Goal: Contribute content: Add original content to the website for others to see

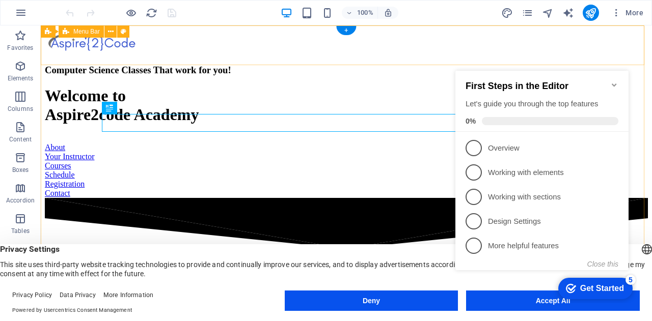
click at [384, 46] on div at bounding box center [346, 42] width 603 height 25
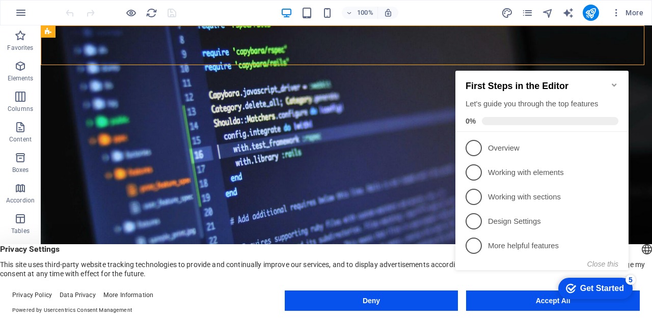
click at [614, 81] on icon "Minimize checklist" at bounding box center [614, 85] width 8 height 8
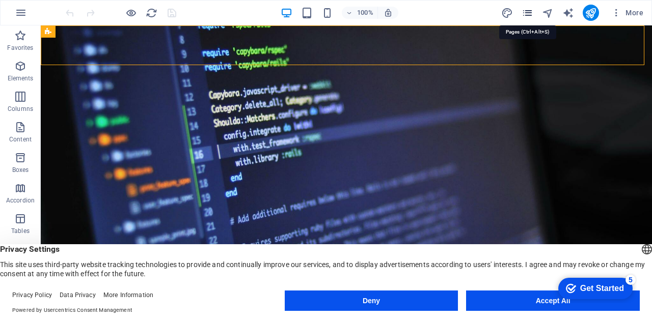
click at [531, 14] on icon "pages" at bounding box center [528, 13] width 12 height 12
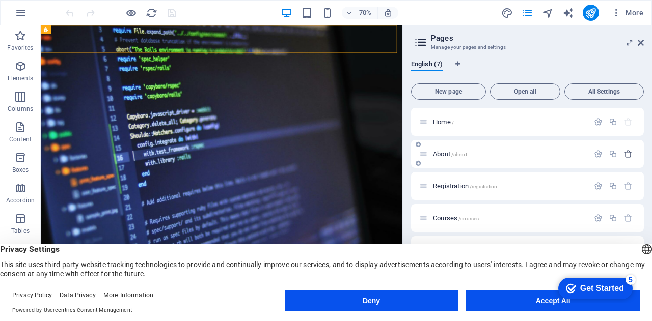
click at [629, 153] on icon "button" at bounding box center [628, 154] width 9 height 9
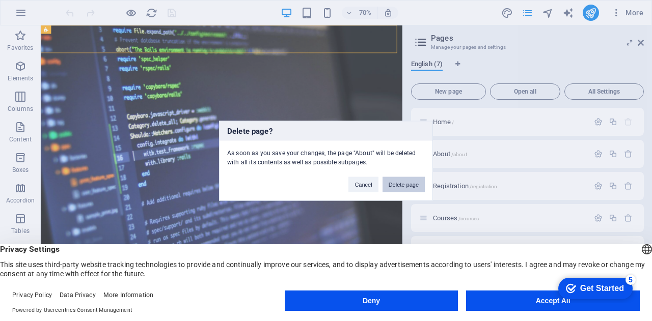
drag, startPoint x: 405, startPoint y: 182, endPoint x: 517, endPoint y: 187, distance: 112.2
click at [406, 182] on button "Delete page" at bounding box center [404, 184] width 42 height 15
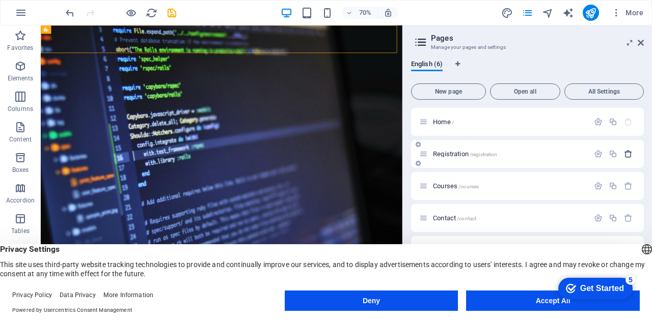
click at [629, 153] on icon "button" at bounding box center [628, 154] width 9 height 9
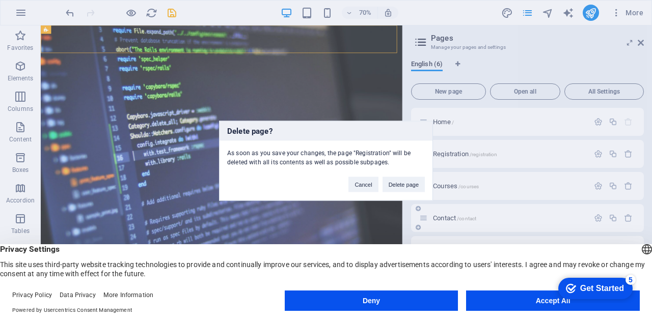
drag, startPoint x: 398, startPoint y: 183, endPoint x: 517, endPoint y: 184, distance: 119.2
click at [399, 184] on button "Delete page" at bounding box center [404, 184] width 42 height 15
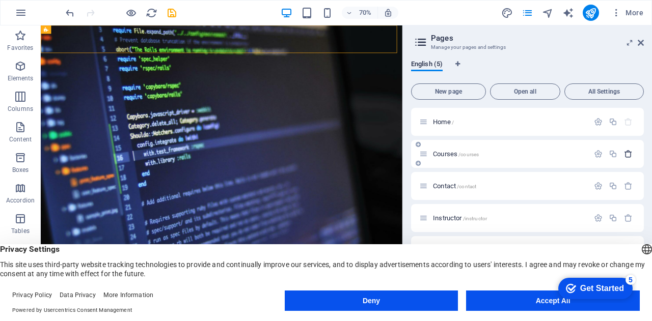
click at [630, 155] on icon "button" at bounding box center [628, 154] width 9 height 9
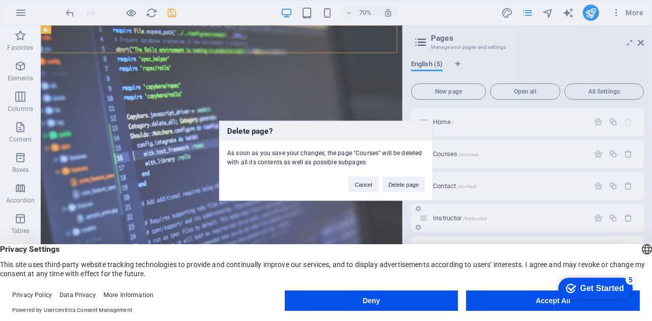
drag, startPoint x: 403, startPoint y: 183, endPoint x: 539, endPoint y: 189, distance: 135.6
click at [411, 184] on button "Delete page" at bounding box center [404, 184] width 42 height 15
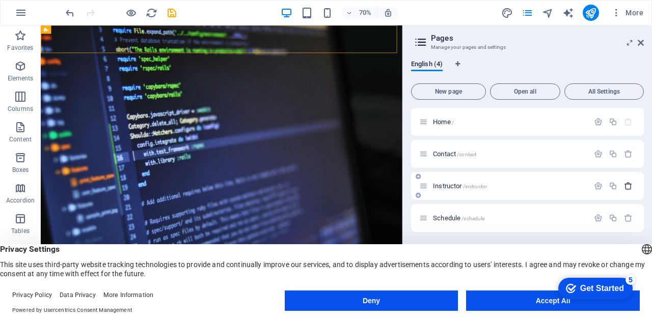
click at [626, 186] on icon "button" at bounding box center [628, 186] width 9 height 9
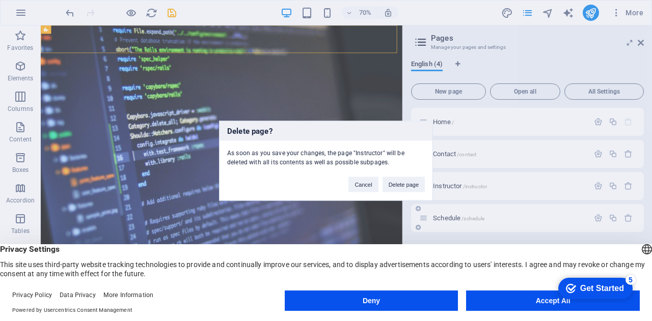
drag, startPoint x: 409, startPoint y: 185, endPoint x: 484, endPoint y: 184, distance: 74.9
click at [412, 186] on button "Delete page" at bounding box center [404, 184] width 42 height 15
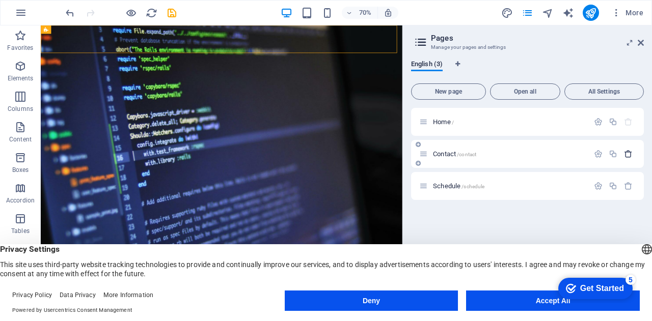
click at [630, 153] on icon "button" at bounding box center [628, 154] width 9 height 9
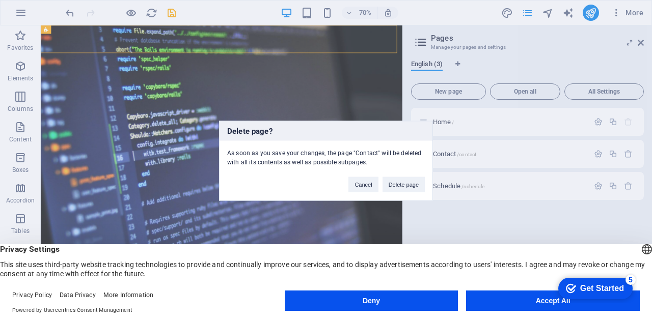
drag, startPoint x: 399, startPoint y: 188, endPoint x: 440, endPoint y: 194, distance: 41.6
click at [403, 190] on button "Delete page" at bounding box center [404, 184] width 42 height 15
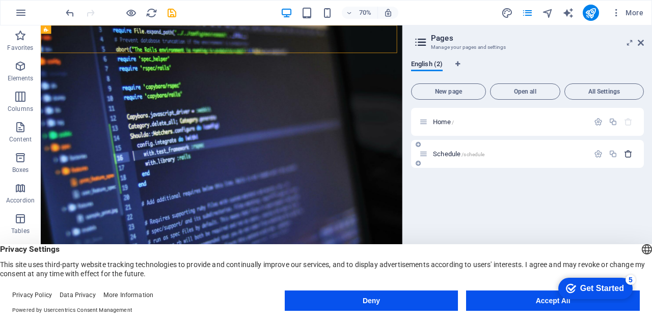
click at [630, 156] on icon "button" at bounding box center [628, 154] width 9 height 9
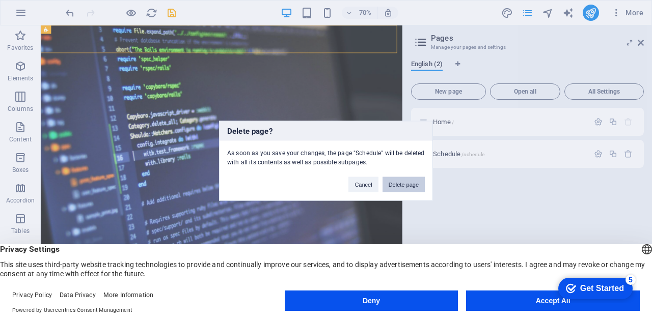
click at [401, 184] on button "Delete page" at bounding box center [404, 184] width 42 height 15
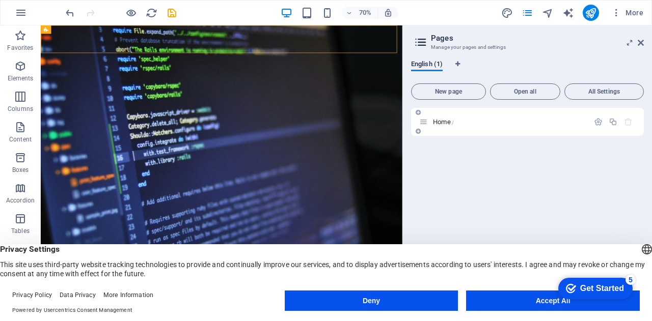
click at [477, 127] on div "Home /" at bounding box center [504, 122] width 170 height 12
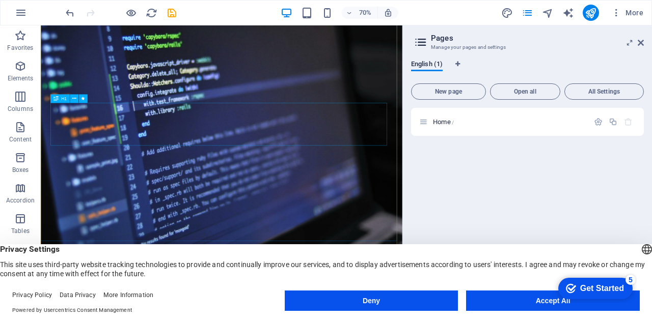
scroll to position [153, 0]
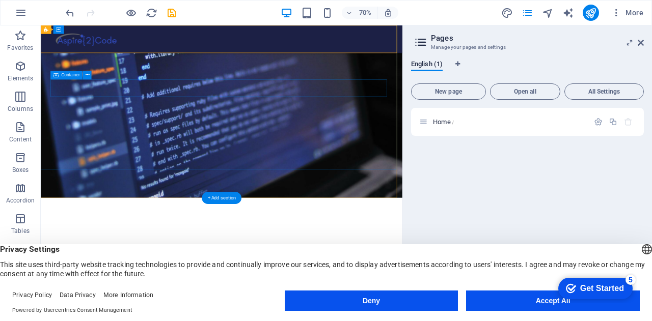
click at [61, 106] on div "About Your Instructor Courses Schedule Registration Contact" at bounding box center [299, 139] width 481 height 183
click at [102, 78] on icon at bounding box center [102, 75] width 4 height 8
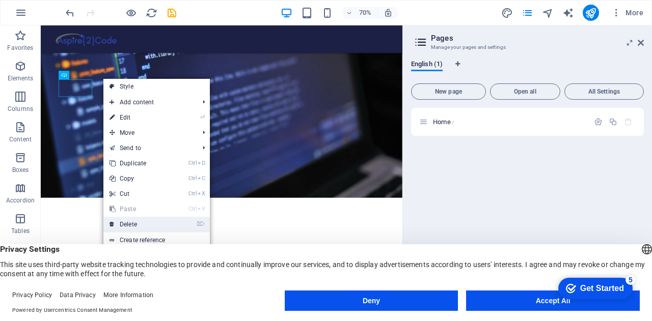
click at [135, 228] on link "⌦ Delete" at bounding box center [137, 224] width 68 height 15
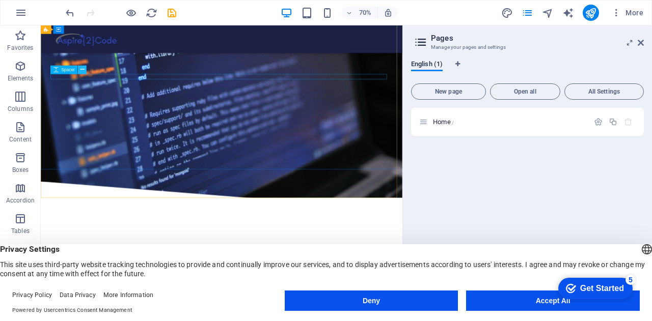
click at [81, 71] on icon at bounding box center [82, 70] width 4 height 8
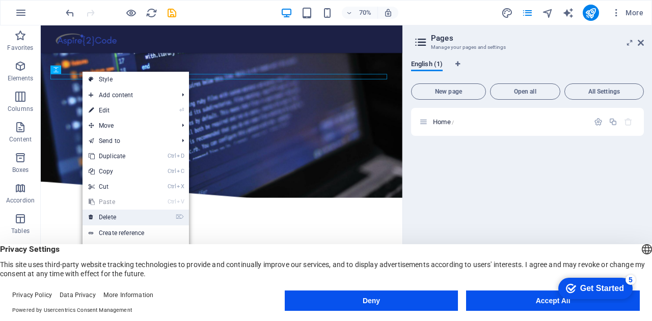
drag, startPoint x: 106, startPoint y: 215, endPoint x: 94, endPoint y: 270, distance: 55.9
click at [106, 215] on link "⌦ Delete" at bounding box center [117, 217] width 68 height 15
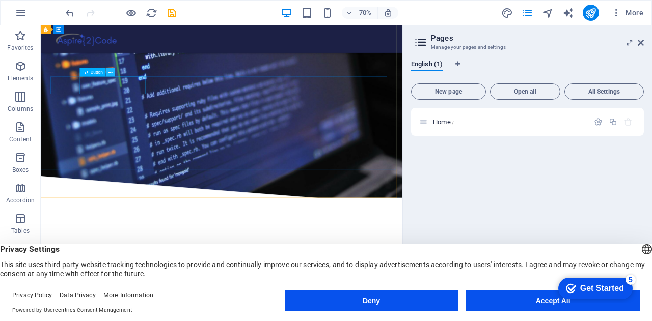
click at [111, 74] on icon at bounding box center [110, 73] width 4 height 8
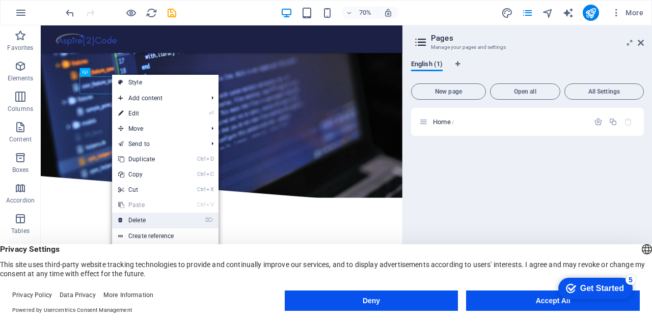
click at [133, 217] on link "⌦ Delete" at bounding box center [146, 220] width 68 height 15
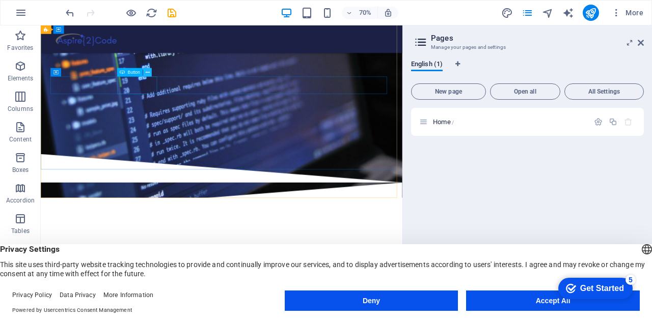
click at [150, 73] on button at bounding box center [147, 72] width 9 height 9
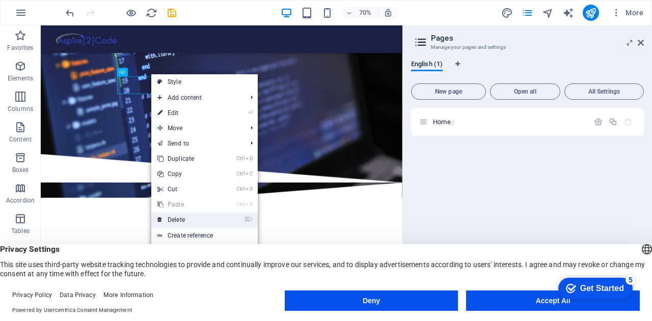
drag, startPoint x: 177, startPoint y: 219, endPoint x: 188, endPoint y: 190, distance: 31.3
click at [177, 219] on link "⌦ Delete" at bounding box center [185, 219] width 68 height 15
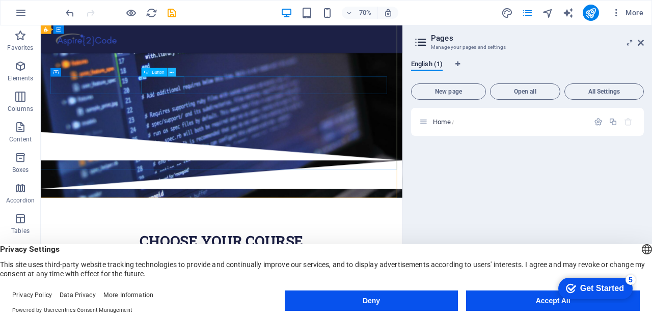
click at [172, 72] on icon at bounding box center [172, 73] width 4 height 8
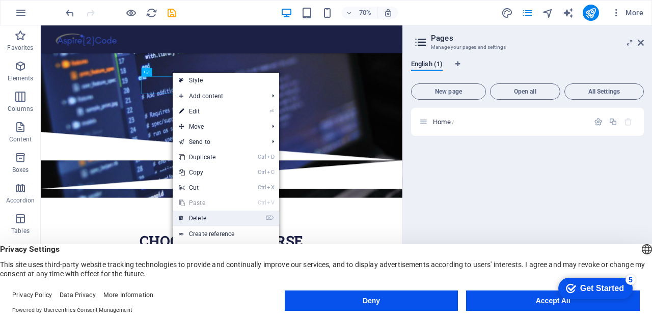
drag, startPoint x: 201, startPoint y: 217, endPoint x: 228, endPoint y: 269, distance: 59.0
click at [201, 217] on link "⌦ Delete" at bounding box center [207, 218] width 68 height 15
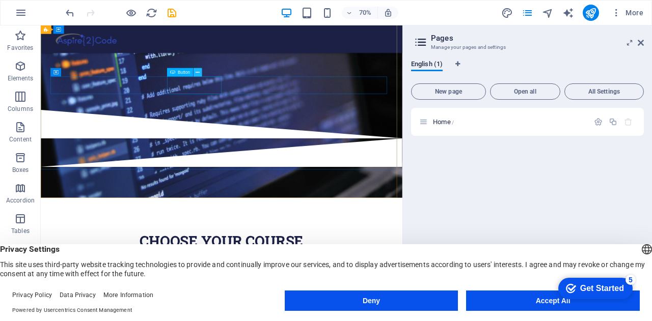
click at [197, 72] on icon at bounding box center [198, 73] width 4 height 8
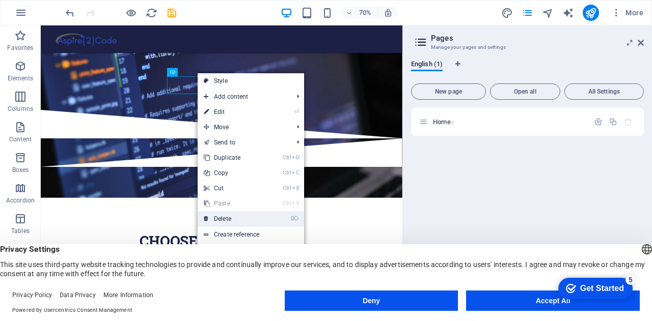
drag, startPoint x: 226, startPoint y: 223, endPoint x: 298, endPoint y: 168, distance: 90.5
click at [226, 223] on link "⌦ Delete" at bounding box center [232, 218] width 68 height 15
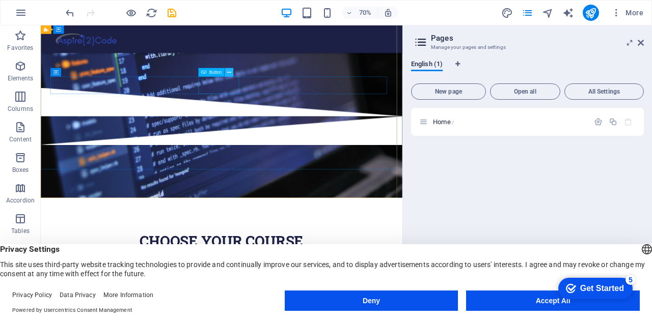
click at [232, 74] on button at bounding box center [229, 72] width 9 height 9
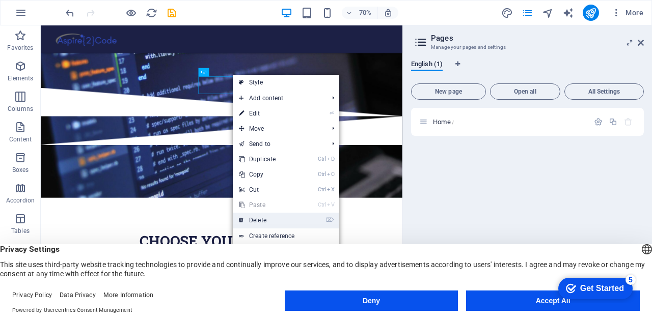
click at [256, 217] on link "⌦ Delete" at bounding box center [267, 220] width 68 height 15
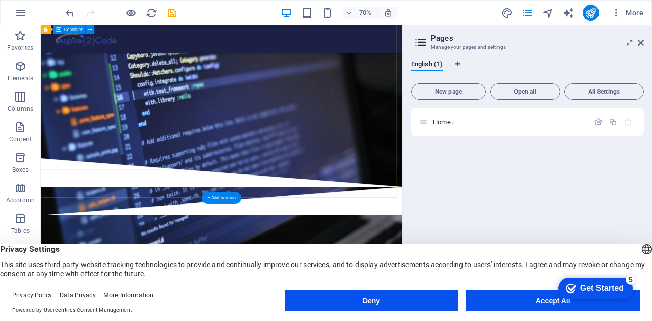
scroll to position [0, 0]
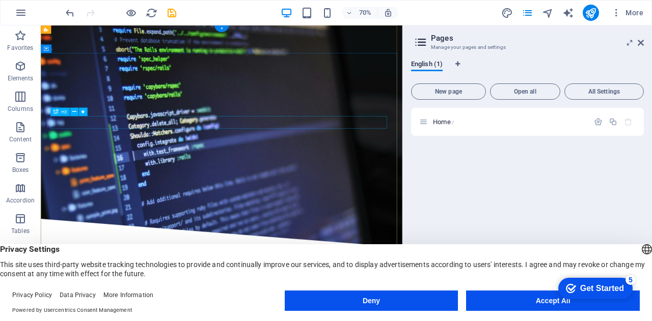
click at [125, 132] on div "Computer Science Classes That work for you!" at bounding box center [299, 123] width 481 height 18
click at [73, 111] on icon at bounding box center [74, 112] width 4 height 8
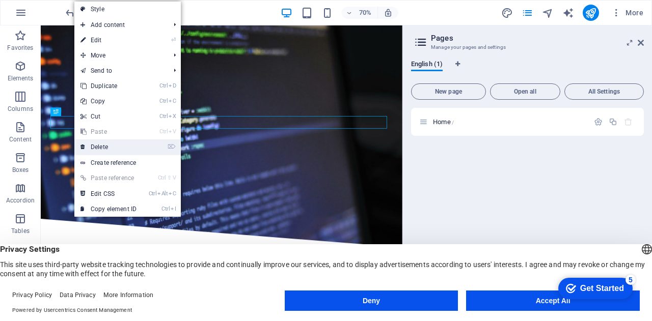
drag, startPoint x: 94, startPoint y: 147, endPoint x: 200, endPoint y: 180, distance: 110.8
click at [94, 147] on link "⌦ Delete" at bounding box center [108, 147] width 68 height 15
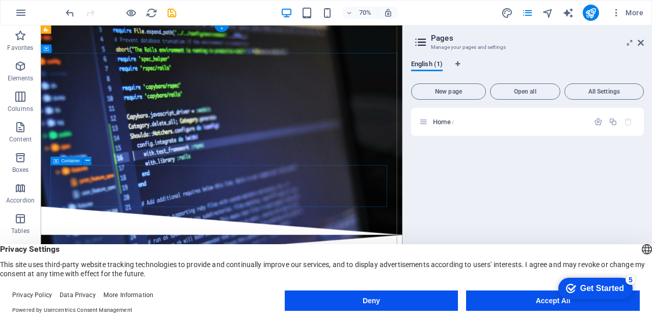
click at [98, 241] on div "Drop content here or Add elements Paste clipboard" at bounding box center [298, 205] width 493 height 72
click at [87, 161] on icon at bounding box center [87, 161] width 4 height 8
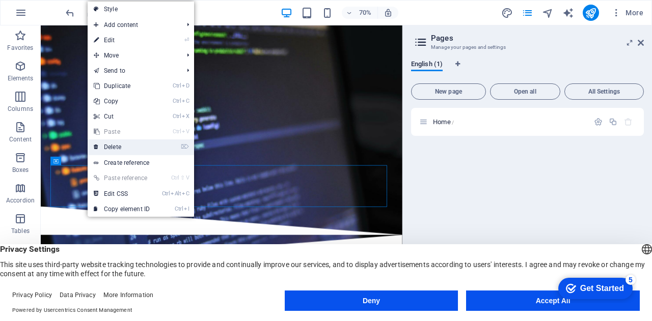
click at [108, 152] on link "⌦ Delete" at bounding box center [122, 147] width 68 height 15
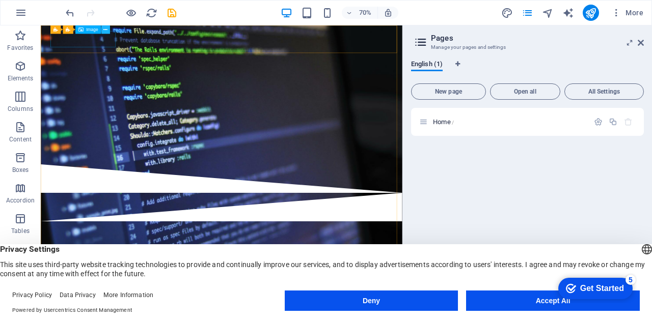
click at [107, 30] on button at bounding box center [105, 29] width 9 height 9
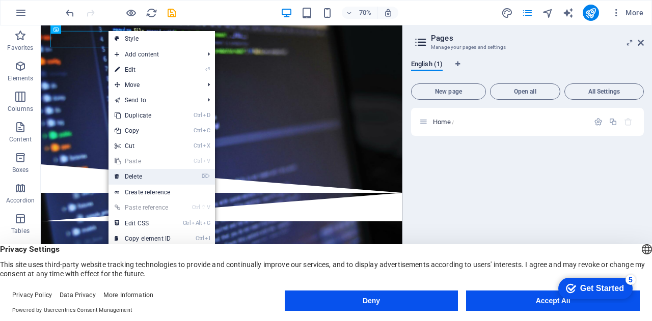
click at [131, 178] on link "⌦ Delete" at bounding box center [142, 176] width 68 height 15
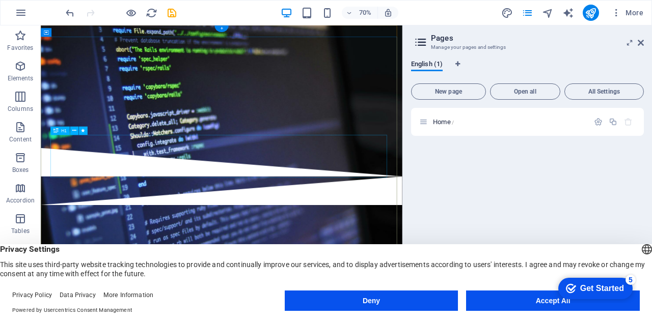
click at [420, 152] on div "Welcome to Aspire2code Academy" at bounding box center [299, 121] width 481 height 61
click at [73, 132] on icon at bounding box center [74, 131] width 4 height 8
click at [437, 152] on div "Welcome to Aspire2code Academy" at bounding box center [299, 121] width 481 height 61
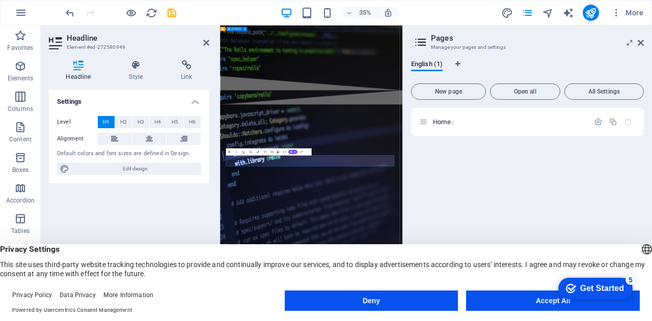
click at [600, 170] on div "​" at bounding box center [480, 106] width 521 height 128
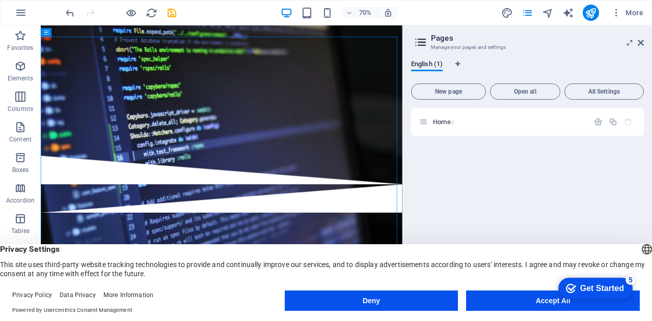
click at [428, 147] on div "Drop content here or Add elements Paste clipboard" at bounding box center [299, 127] width 516 height 170
click at [358, 163] on div "Drop content here or Add elements Paste clipboard" at bounding box center [299, 127] width 481 height 72
click at [81, 163] on div "Drop content here or Add elements Paste clipboard" at bounding box center [299, 127] width 481 height 72
click at [74, 163] on div "Drop content here or Add elements Paste clipboard" at bounding box center [299, 127] width 481 height 72
click at [313, 135] on div "Drop content here or Add elements Paste clipboard" at bounding box center [299, 127] width 516 height 170
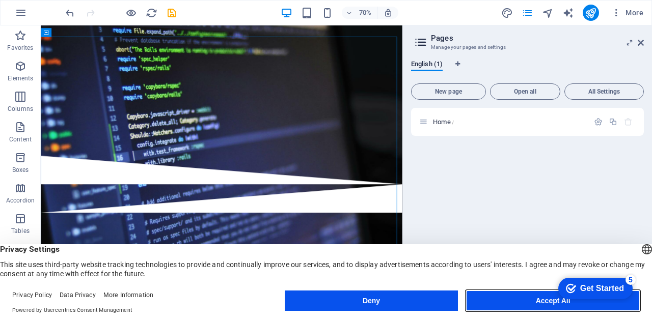
click at [531, 299] on button "Accept All" at bounding box center [553, 301] width 174 height 20
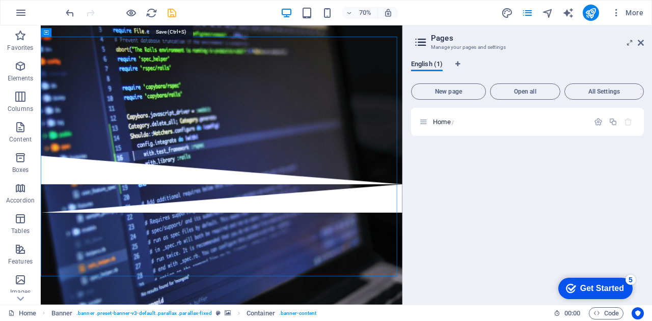
click at [173, 11] on icon "save" at bounding box center [172, 13] width 12 height 12
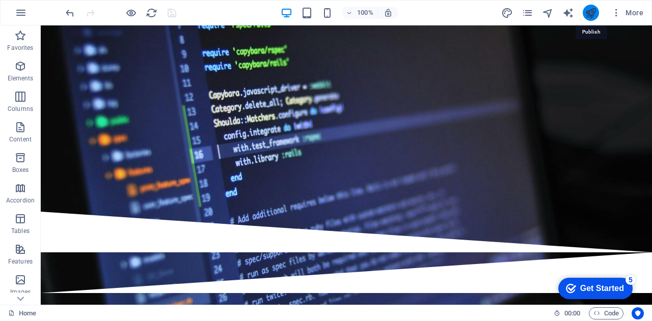
click at [585, 15] on icon "publish" at bounding box center [591, 13] width 12 height 12
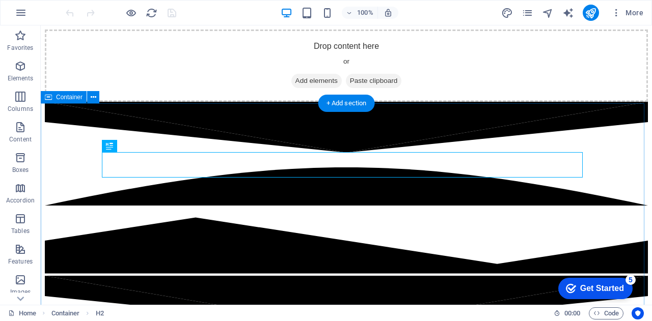
scroll to position [202, 0]
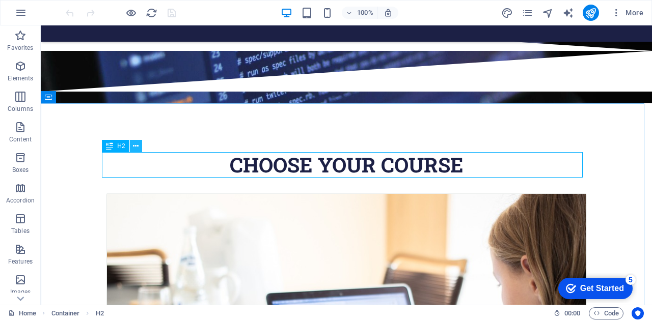
click at [136, 148] on icon at bounding box center [136, 146] width 6 height 11
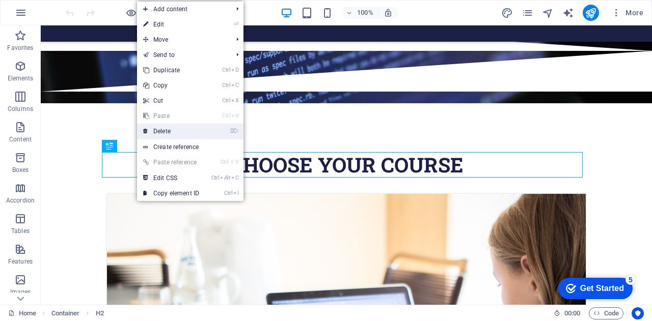
click at [151, 139] on link "⌦ Delete" at bounding box center [171, 131] width 68 height 15
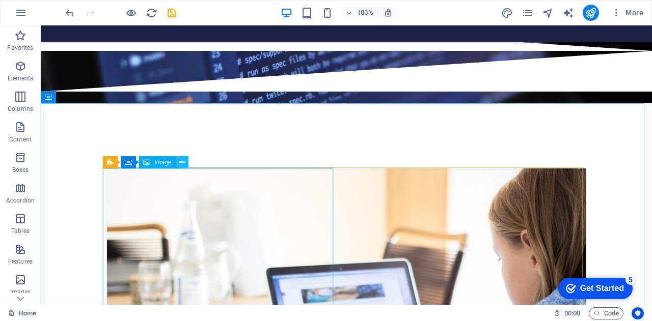
click at [185, 166] on button at bounding box center [182, 162] width 12 height 12
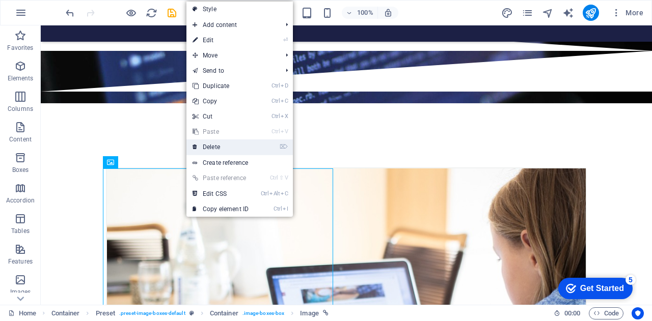
drag, startPoint x: 213, startPoint y: 145, endPoint x: 111, endPoint y: 115, distance: 106.8
click at [213, 145] on link "⌦ Delete" at bounding box center [220, 147] width 68 height 15
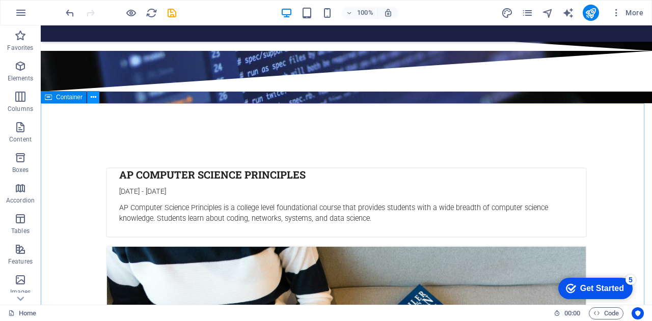
click at [97, 98] on button at bounding box center [93, 97] width 12 height 12
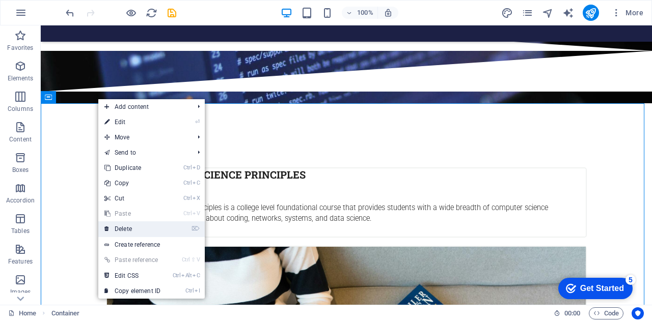
click at [127, 228] on link "⌦ Delete" at bounding box center [132, 229] width 68 height 15
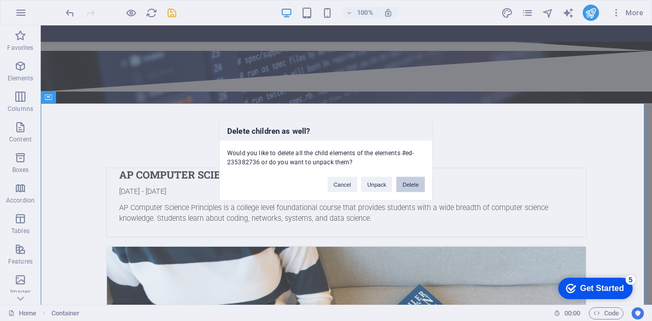
click at [408, 184] on button "Delete" at bounding box center [410, 184] width 29 height 15
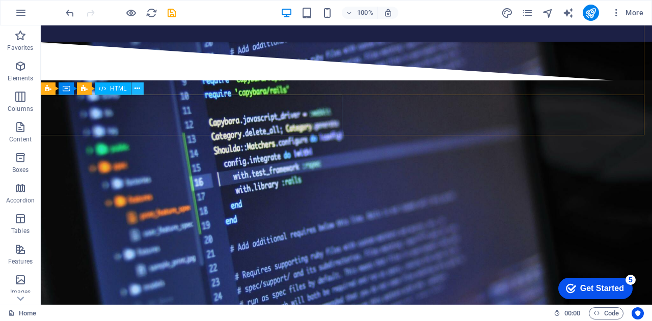
click at [141, 89] on button at bounding box center [137, 89] width 12 height 12
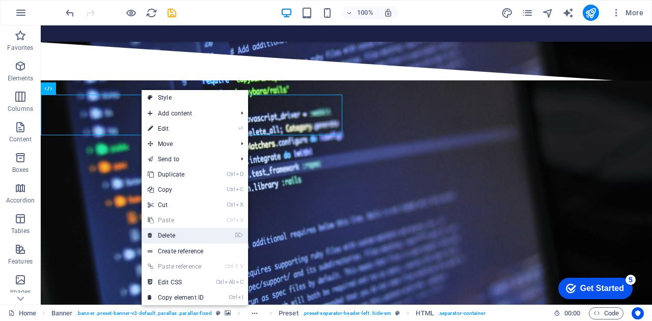
click at [173, 237] on link "⌦ Delete" at bounding box center [176, 235] width 68 height 15
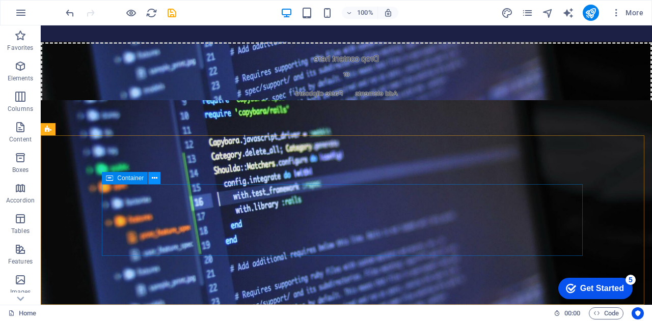
click at [157, 177] on icon at bounding box center [155, 178] width 6 height 11
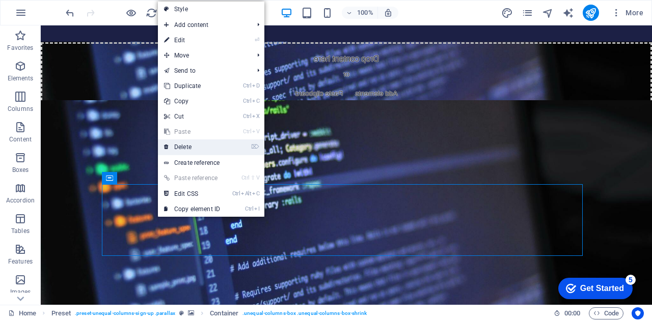
click at [189, 151] on link "⌦ Delete" at bounding box center [192, 147] width 68 height 15
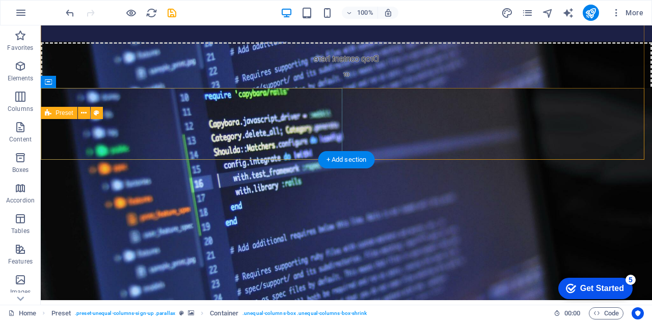
scroll to position [145, 0]
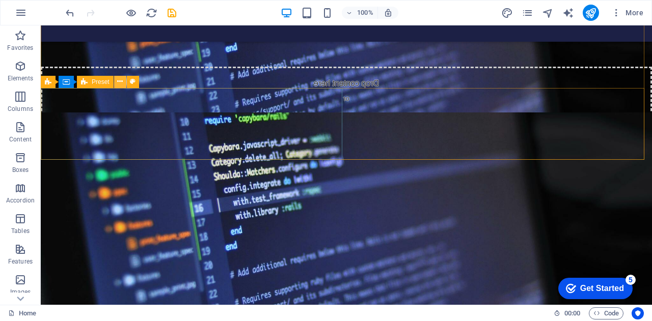
click at [121, 81] on icon at bounding box center [120, 81] width 6 height 11
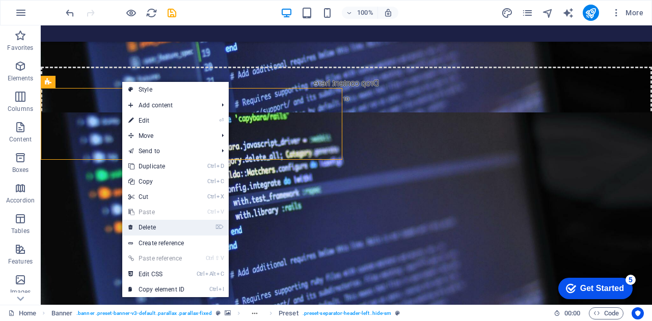
click at [161, 227] on link "⌦ Delete" at bounding box center [156, 227] width 68 height 15
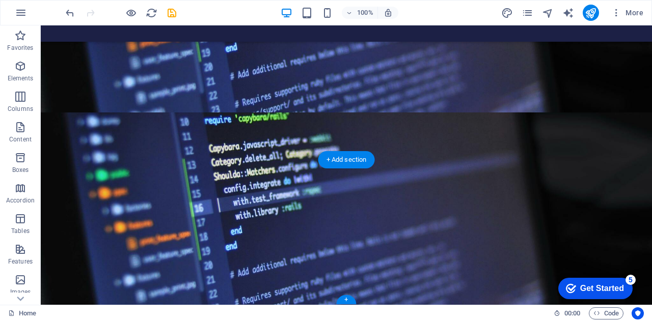
click at [476, 161] on figure at bounding box center [346, 219] width 611 height 212
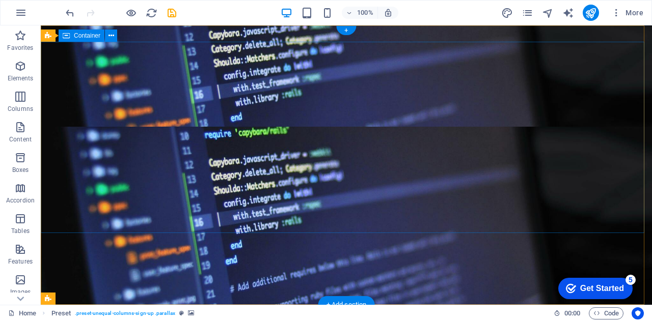
scroll to position [0, 0]
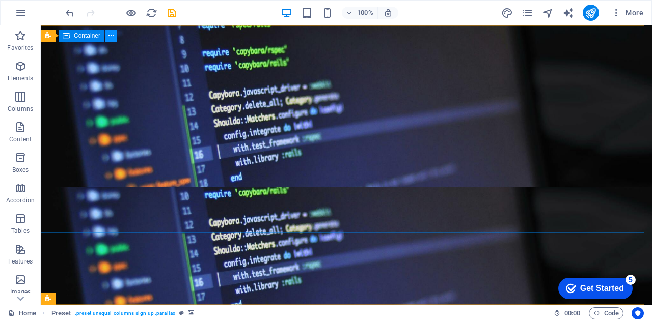
click at [112, 38] on icon at bounding box center [111, 36] width 6 height 11
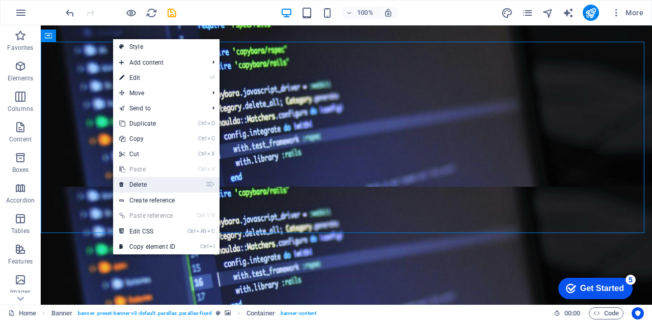
click at [143, 184] on link "⌦ Delete" at bounding box center [147, 184] width 68 height 15
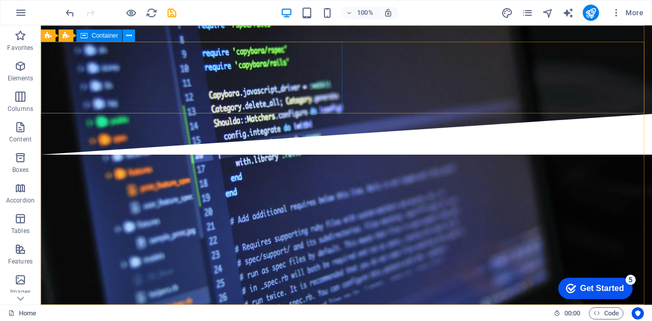
click at [128, 38] on icon at bounding box center [129, 36] width 6 height 11
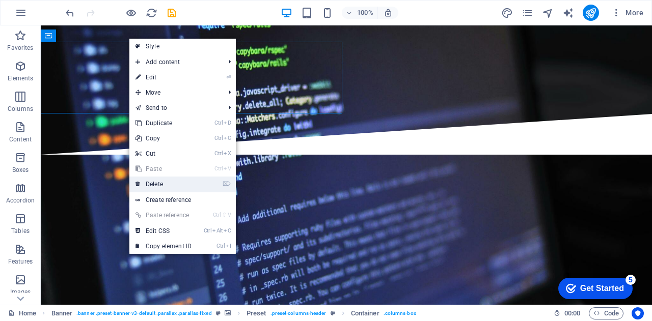
click at [181, 184] on link "⌦ Delete" at bounding box center [163, 184] width 68 height 15
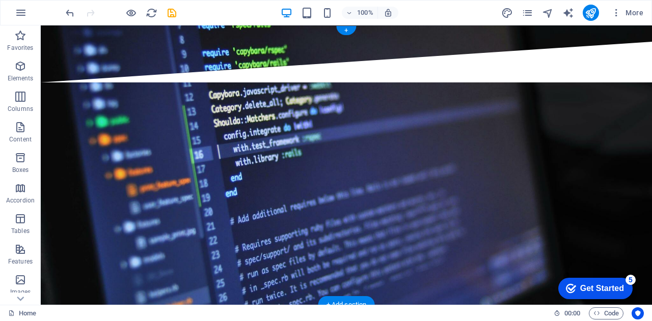
click at [162, 119] on figure at bounding box center [346, 165] width 611 height 280
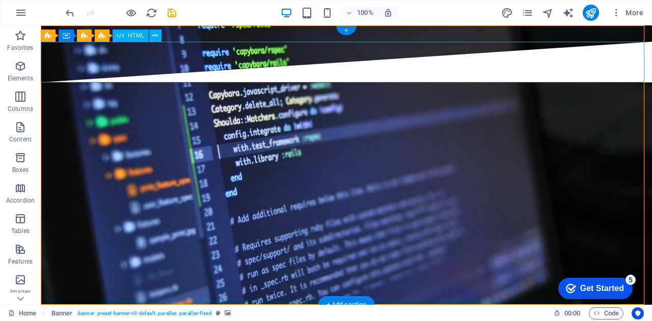
click at [63, 69] on div at bounding box center [346, 62] width 611 height 41
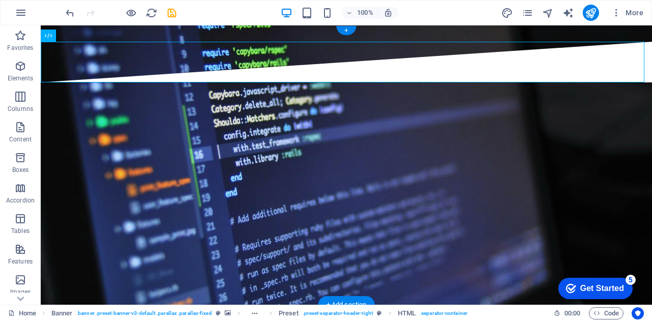
click at [67, 113] on figure at bounding box center [346, 165] width 611 height 280
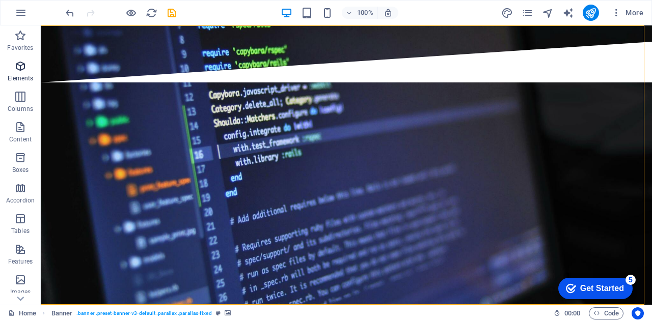
click at [18, 74] on span "Elements" at bounding box center [20, 72] width 41 height 24
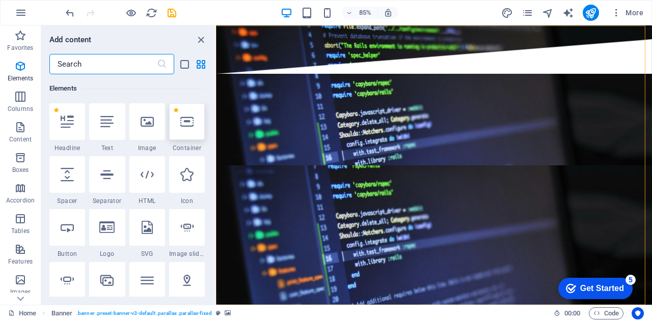
scroll to position [108, 0]
click at [429, 135] on figure at bounding box center [472, 189] width 513 height 329
click at [527, 10] on icon "pages" at bounding box center [528, 13] width 12 height 12
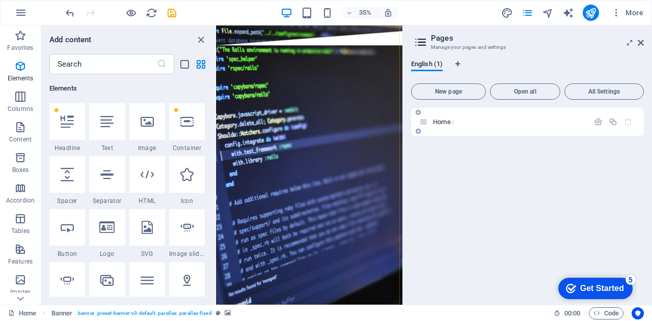
click at [475, 123] on p "Home /" at bounding box center [509, 122] width 153 height 7
click at [202, 41] on icon "close panel" at bounding box center [201, 40] width 12 height 12
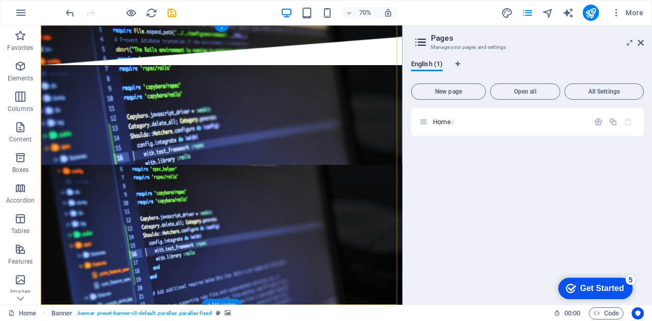
click at [288, 104] on figure at bounding box center [299, 224] width 516 height 399
drag, startPoint x: 264, startPoint y: 130, endPoint x: 264, endPoint y: 189, distance: 59.1
click at [264, 189] on figure at bounding box center [299, 224] width 516 height 399
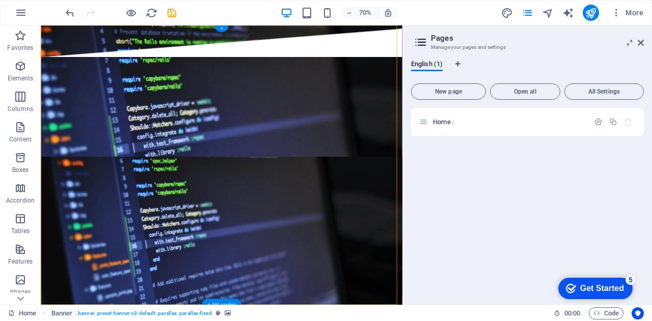
scroll to position [145, 0]
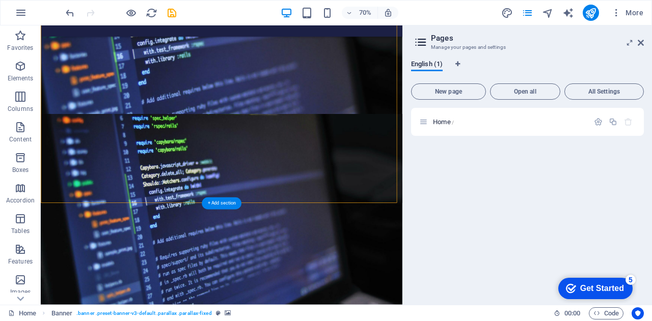
click at [128, 207] on figure at bounding box center [299, 79] width 516 height 399
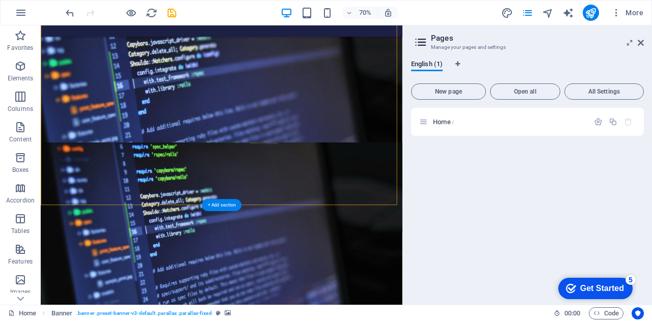
scroll to position [0, 0]
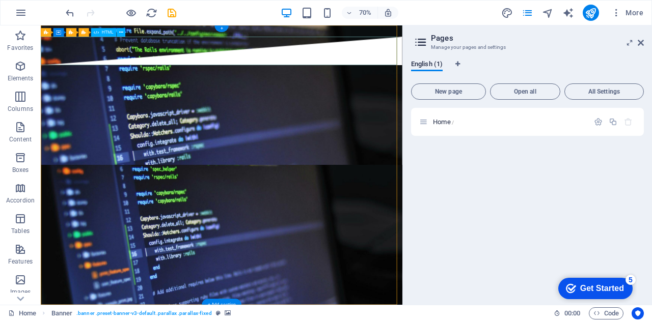
click at [128, 58] on div at bounding box center [299, 62] width 516 height 41
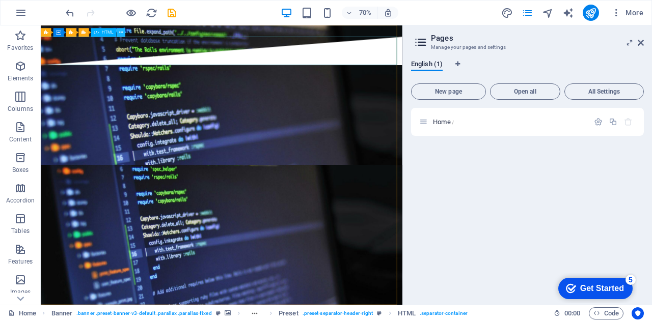
click at [120, 33] on icon at bounding box center [121, 33] width 4 height 8
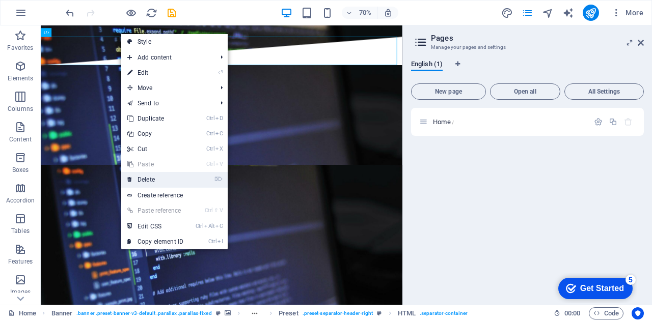
click at [150, 180] on link "⌦ Delete" at bounding box center [155, 179] width 68 height 15
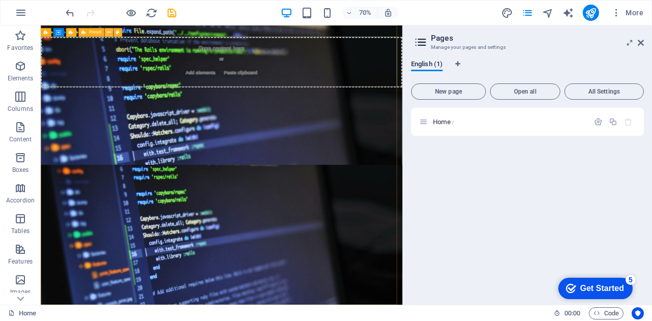
click at [109, 31] on icon at bounding box center [109, 33] width 4 height 8
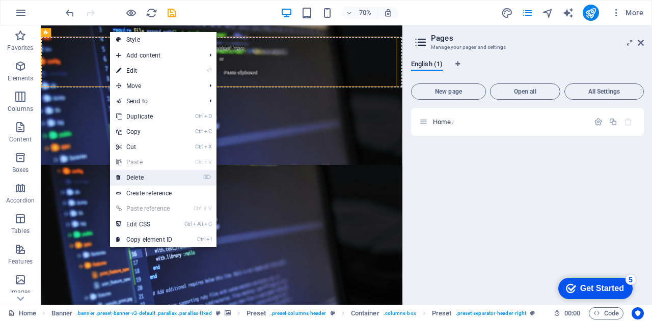
drag, startPoint x: 131, startPoint y: 177, endPoint x: 129, endPoint y: 216, distance: 39.8
click at [131, 177] on link "⌦ Delete" at bounding box center [144, 177] width 68 height 15
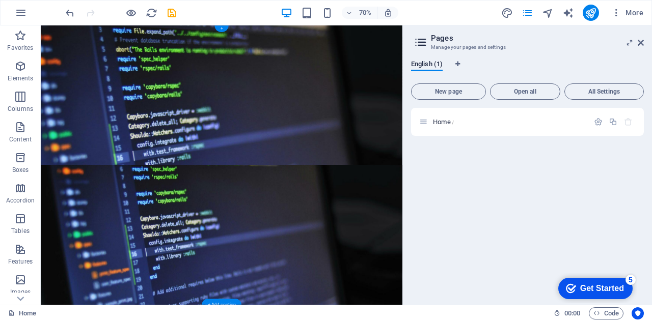
click at [151, 217] on figure at bounding box center [299, 224] width 516 height 399
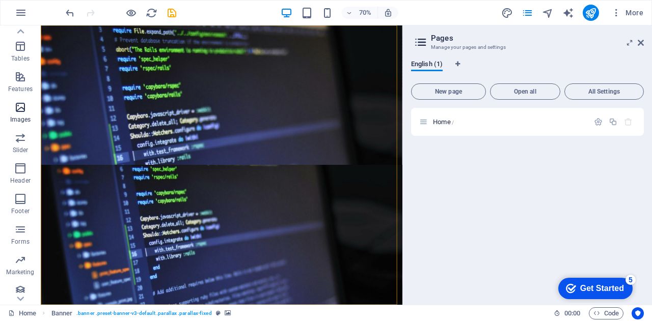
scroll to position [178, 0]
click at [23, 104] on icon "button" at bounding box center [20, 102] width 12 height 12
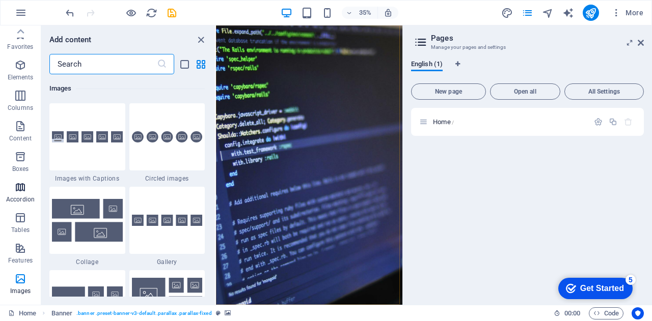
scroll to position [0, 0]
click at [201, 38] on icon "close panel" at bounding box center [201, 40] width 12 height 12
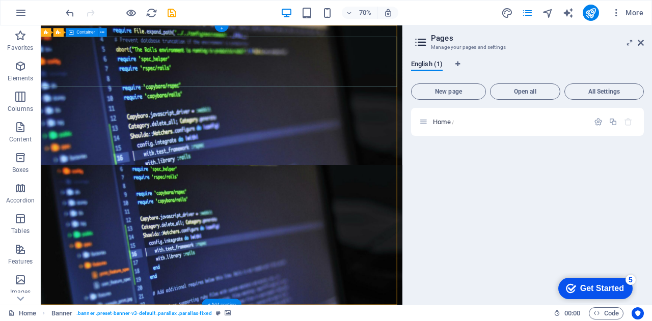
click at [164, 67] on div "Drop content here or Add elements Paste clipboard" at bounding box center [299, 78] width 516 height 72
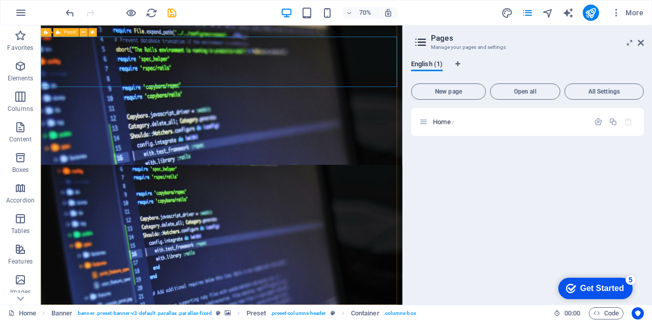
click at [86, 33] on button at bounding box center [83, 33] width 9 height 9
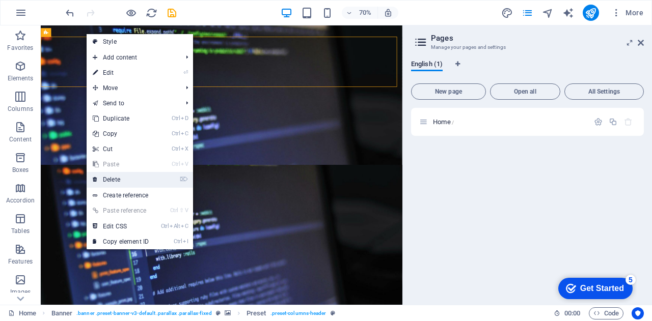
click at [122, 180] on link "⌦ Delete" at bounding box center [121, 179] width 68 height 15
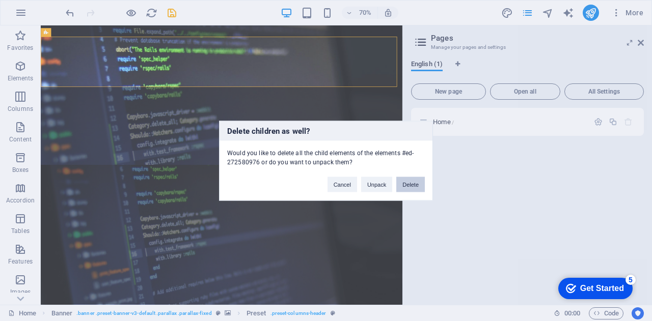
click at [413, 184] on button "Delete" at bounding box center [410, 184] width 29 height 15
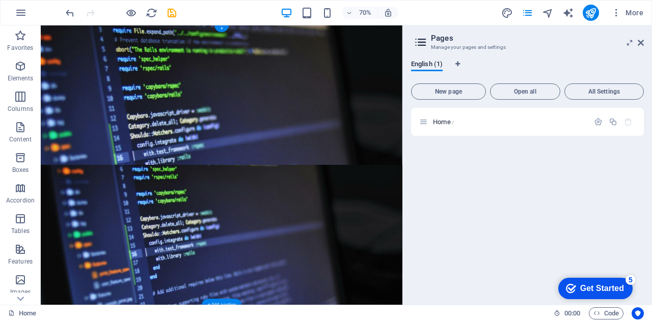
click at [262, 171] on figure at bounding box center [299, 224] width 516 height 399
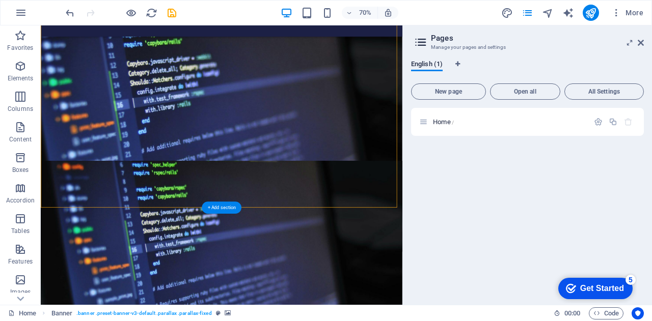
scroll to position [145, 0]
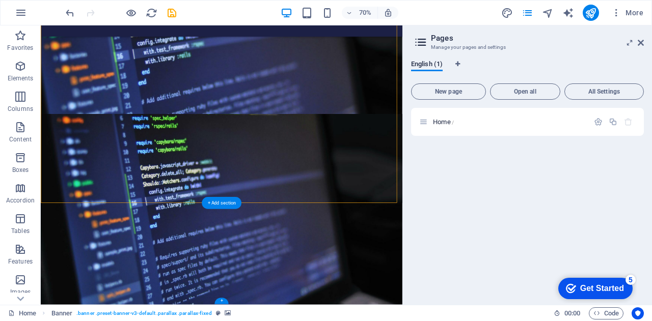
click at [88, 305] on figure at bounding box center [299, 288] width 516 height 272
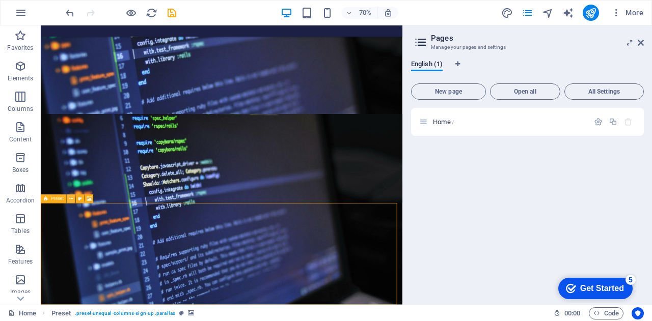
click at [70, 199] on icon at bounding box center [71, 200] width 4 height 8
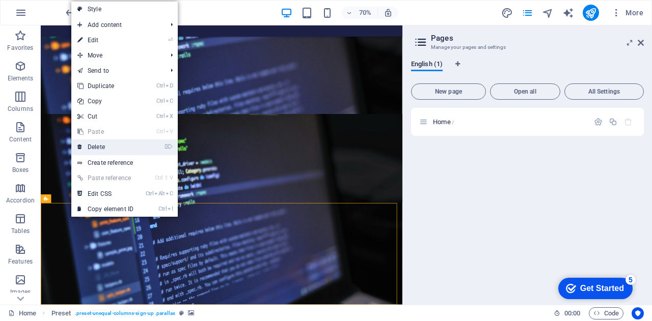
click at [106, 148] on link "⌦ Delete" at bounding box center [105, 147] width 68 height 15
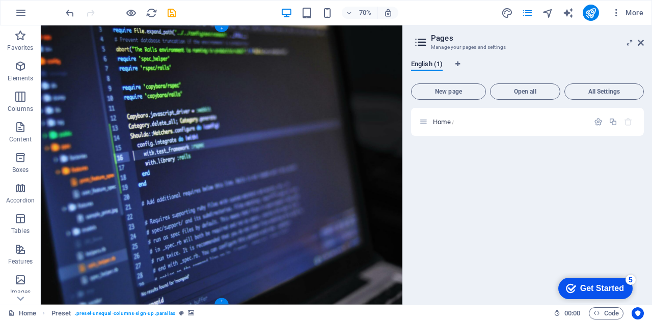
scroll to position [0, 0]
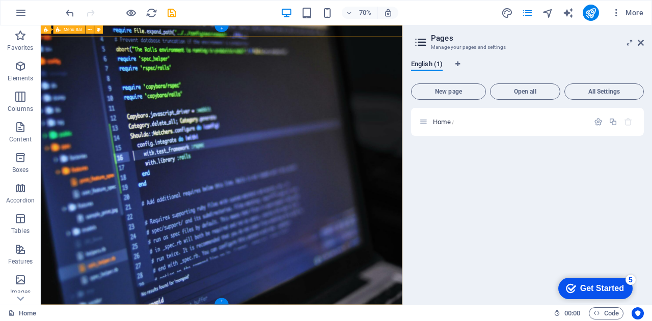
click at [272, 34] on div at bounding box center [299, 33] width 516 height 16
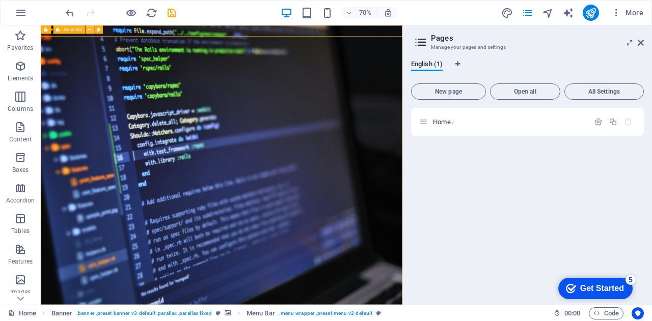
click at [92, 29] on icon at bounding box center [90, 30] width 4 height 8
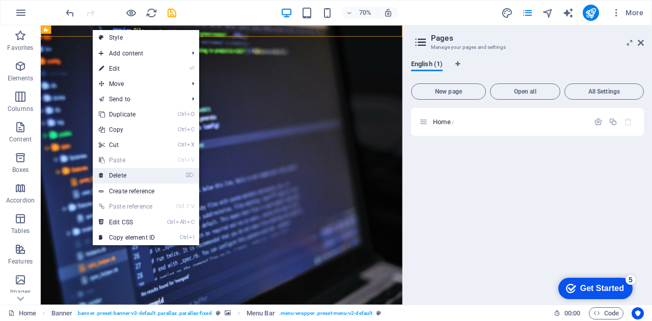
click at [122, 175] on link "⌦ Delete" at bounding box center [127, 175] width 68 height 15
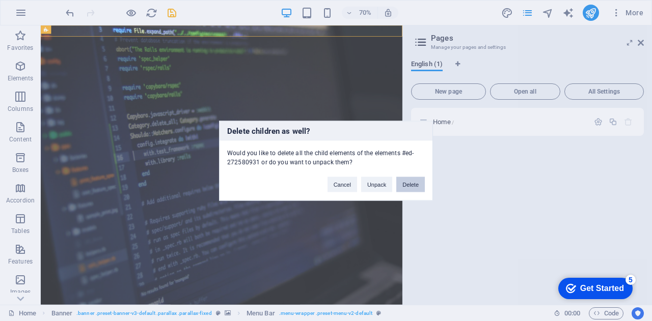
click at [405, 183] on button "Delete" at bounding box center [410, 184] width 29 height 15
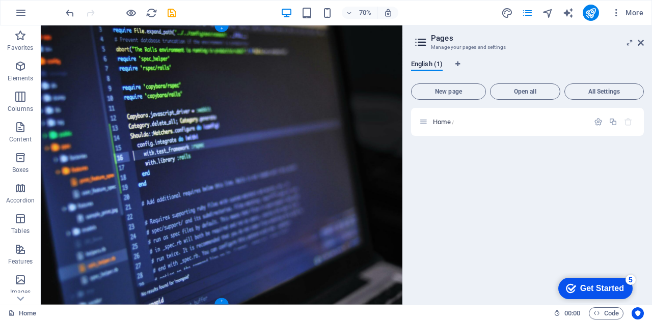
click at [169, 136] on figure at bounding box center [299, 224] width 516 height 399
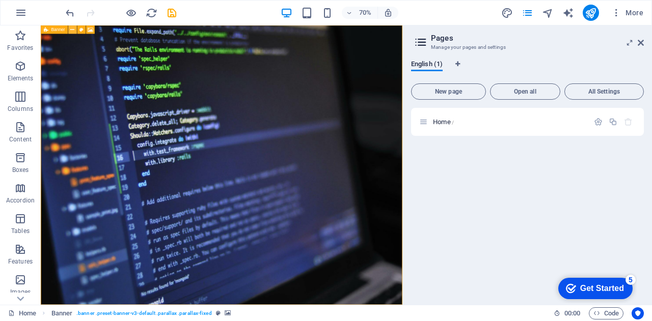
click at [75, 30] on button at bounding box center [72, 29] width 9 height 9
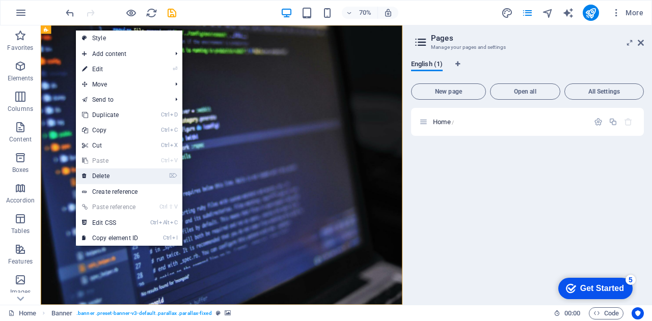
click at [113, 177] on link "⌦ Delete" at bounding box center [110, 176] width 68 height 15
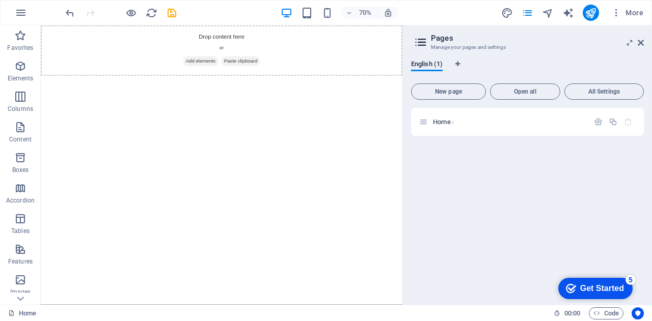
click at [223, 98] on html "Drop content here or Add elements Paste clipboard" at bounding box center [299, 61] width 516 height 72
click at [338, 98] on html "Drop content here or Add elements Paste clipboard" at bounding box center [299, 61] width 516 height 72
click at [260, 72] on span "Add elements" at bounding box center [269, 77] width 50 height 14
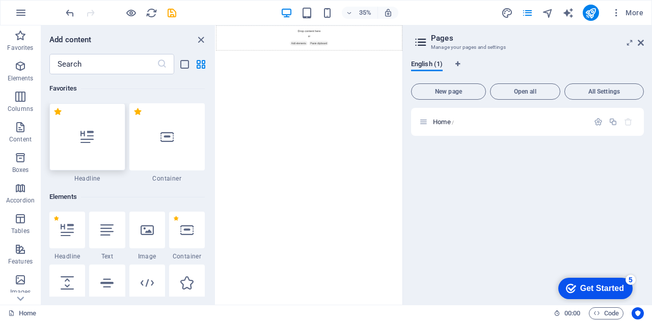
click at [85, 141] on icon at bounding box center [86, 136] width 13 height 13
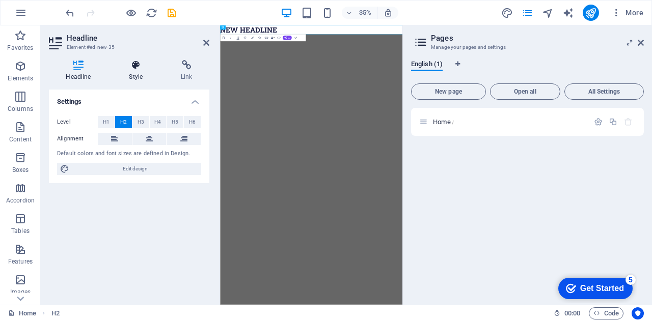
click at [139, 70] on h4 "Style" at bounding box center [138, 70] width 52 height 21
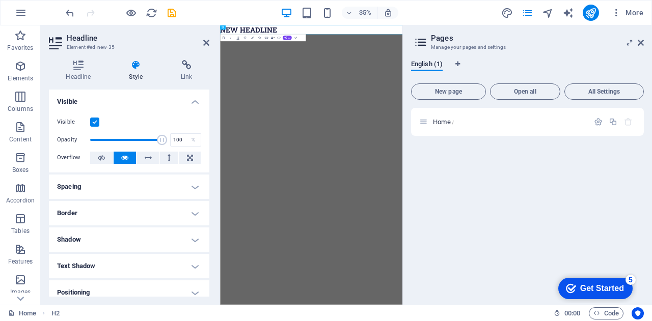
click at [190, 100] on h4 "Visible" at bounding box center [129, 99] width 160 height 18
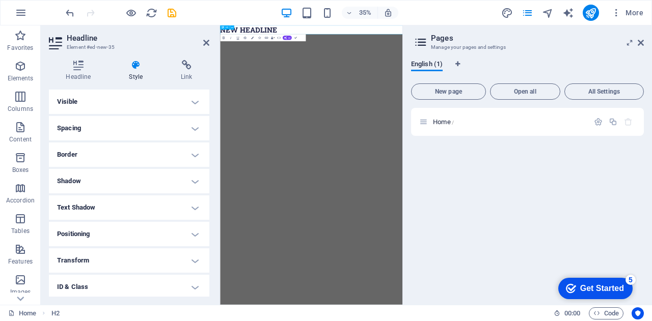
click at [396, 31] on h2 "New headline" at bounding box center [480, 37] width 521 height 25
drag, startPoint x: 396, startPoint y: 30, endPoint x: 433, endPoint y: 50, distance: 42.2
click at [220, 25] on html "New headline" at bounding box center [480, 37] width 521 height 25
click at [427, 51] on html at bounding box center [480, 37] width 521 height 25
click at [481, 51] on html at bounding box center [480, 37] width 521 height 25
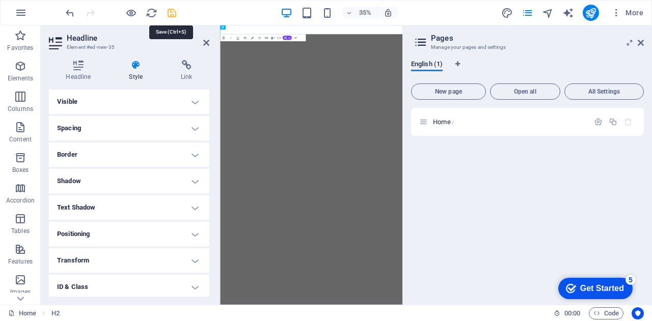
click at [170, 11] on icon "save" at bounding box center [172, 13] width 12 height 12
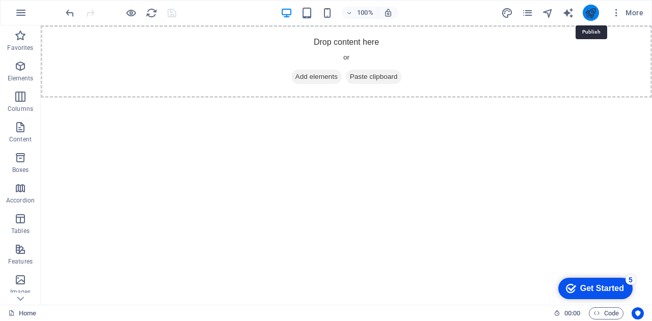
click at [590, 14] on icon "publish" at bounding box center [591, 13] width 12 height 12
